Goal: Obtain resource: Obtain resource

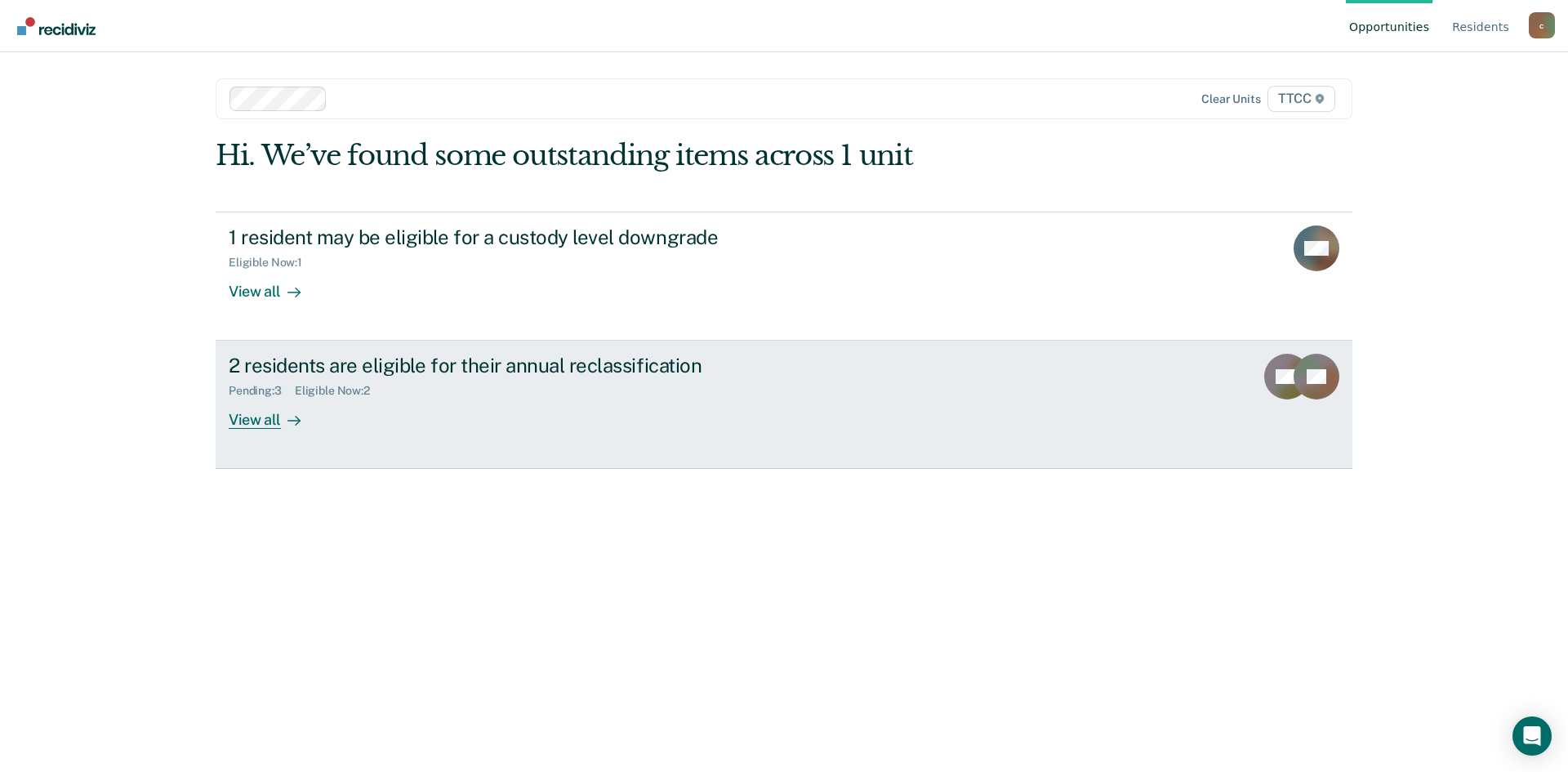
click at [259, 420] on div "View all" at bounding box center [275, 413] width 92 height 31
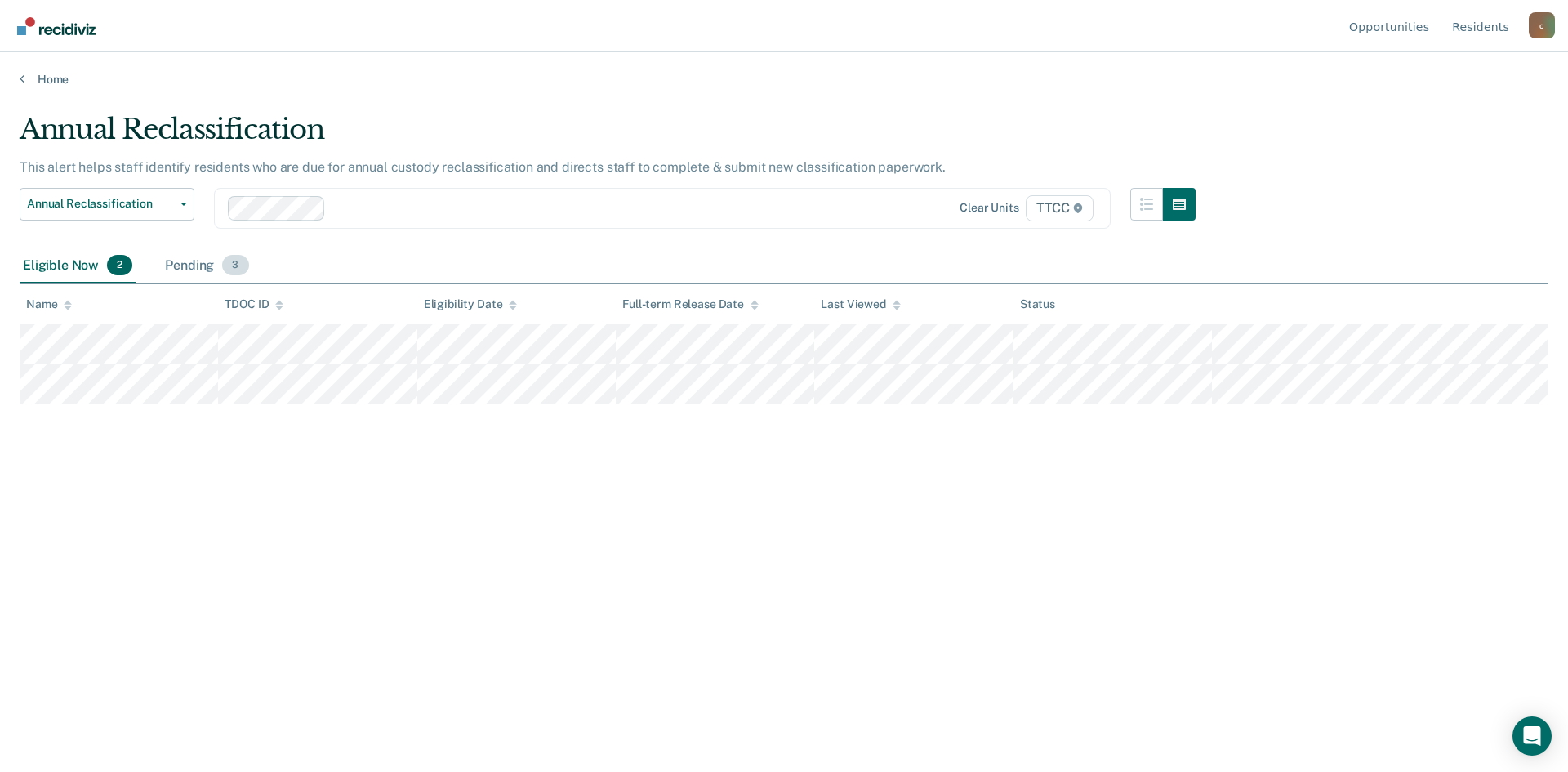
click at [215, 271] on div "Pending 3" at bounding box center [207, 266] width 90 height 36
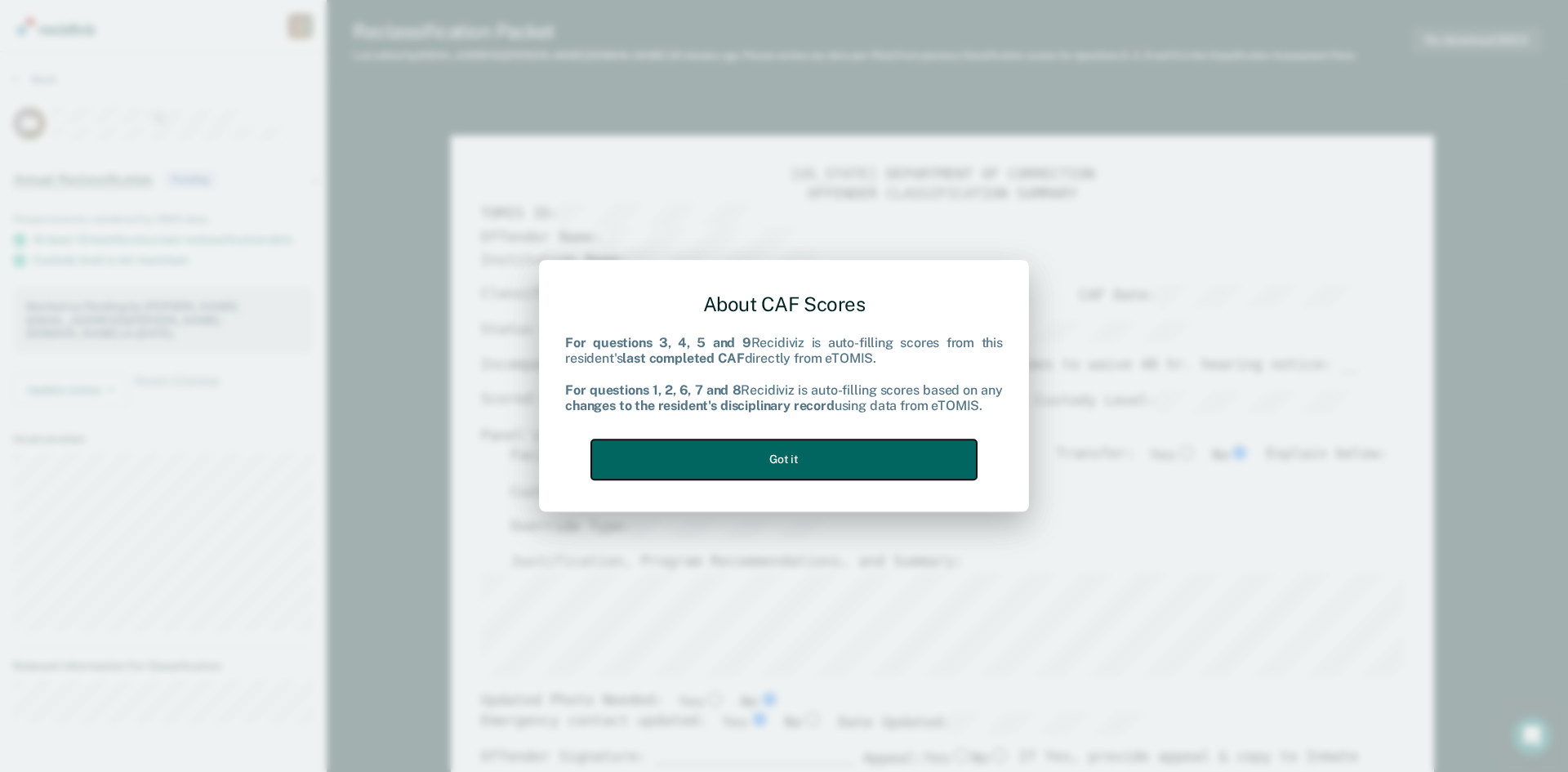
click at [806, 468] on button "Got it" at bounding box center [784, 460] width 385 height 40
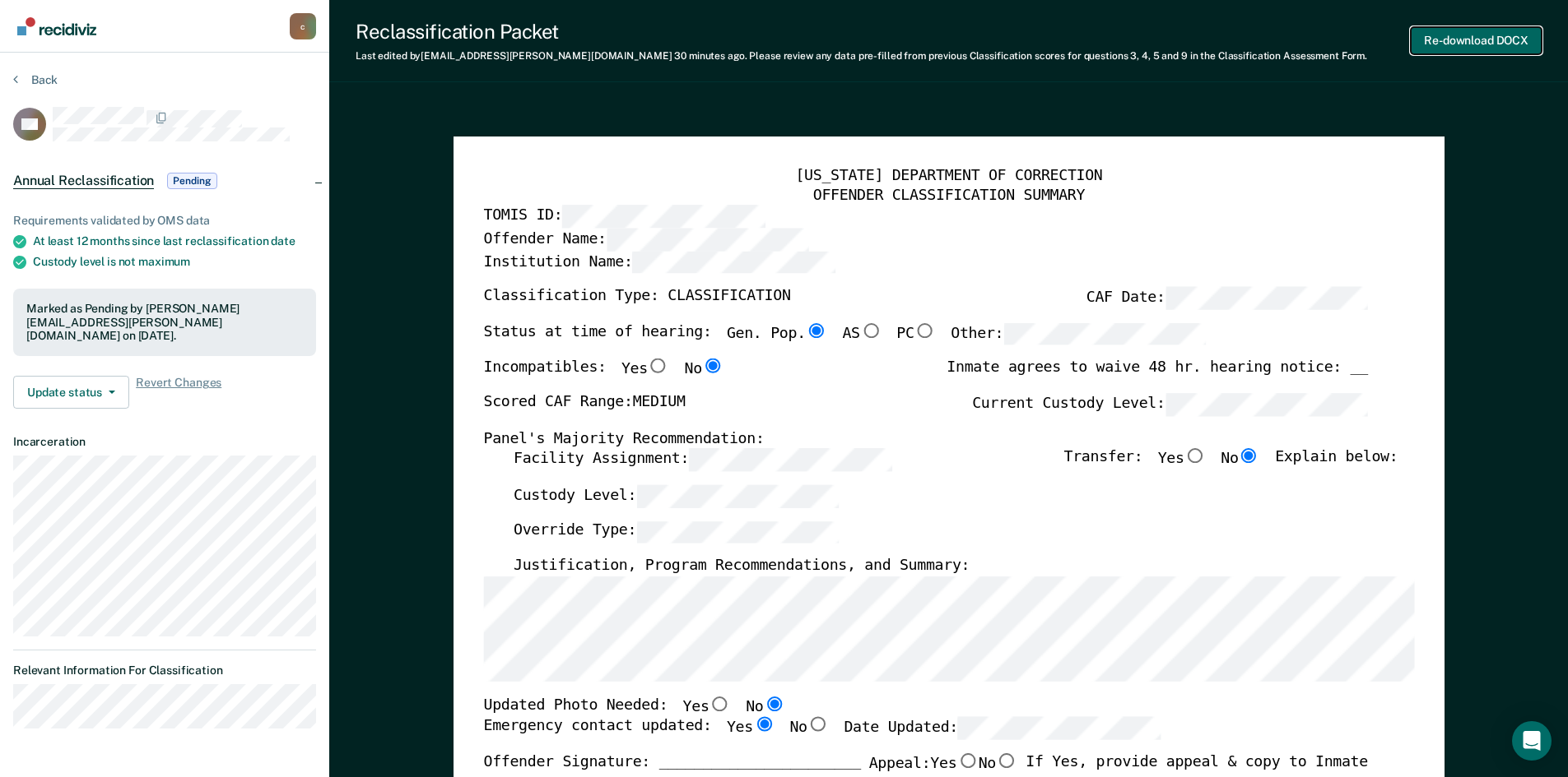
click at [1491, 37] on button "Re-download DOCX" at bounding box center [1476, 40] width 131 height 27
type textarea "x"
click at [181, 181] on span "Pending" at bounding box center [191, 181] width 49 height 16
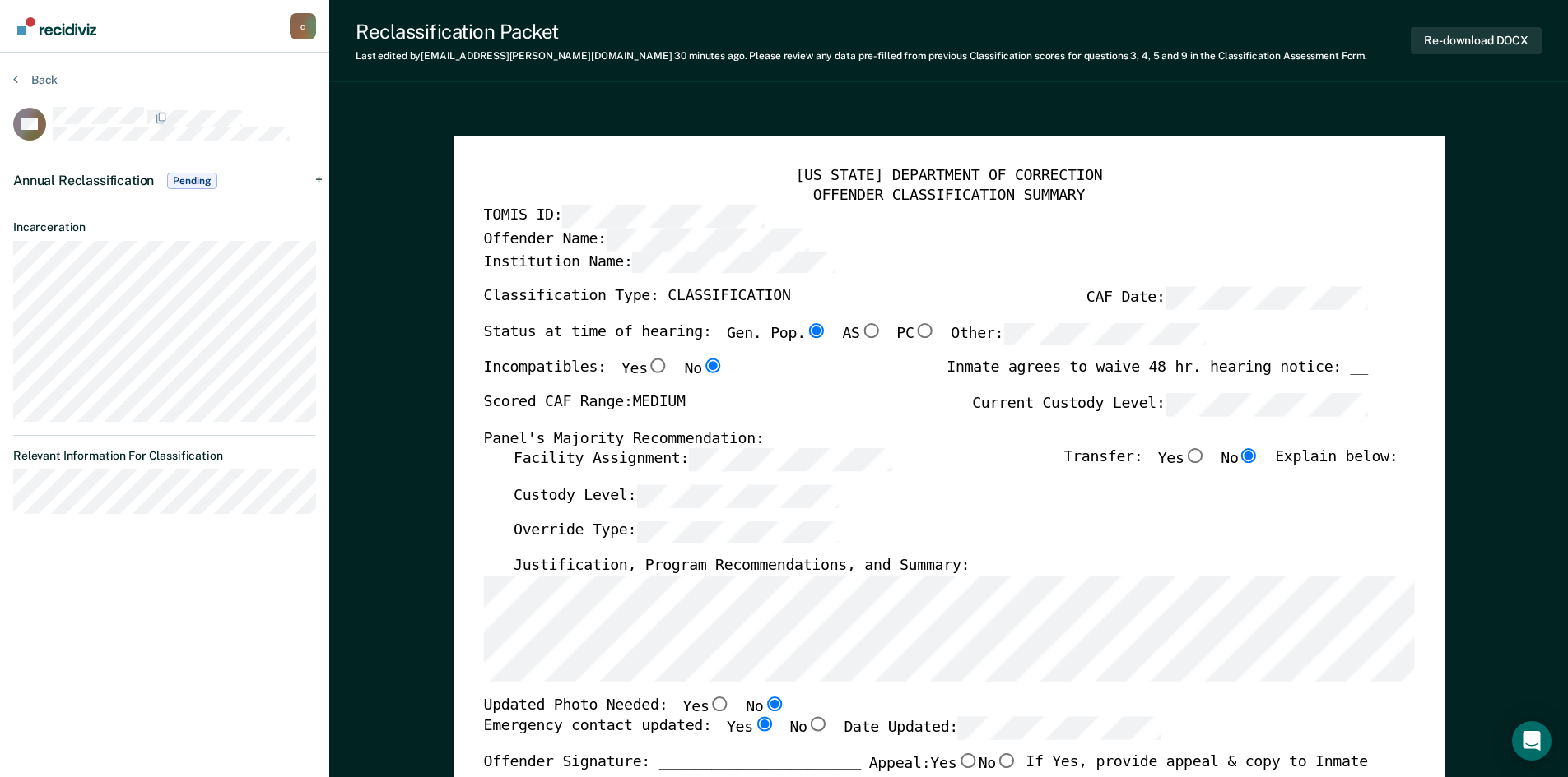
click at [309, 26] on div "c" at bounding box center [302, 26] width 26 height 26
click at [1343, 74] on div "Reclassification Packet Last edited by [PERSON_NAME][EMAIL_ADDRESS][PERSON_NAME…" at bounding box center [948, 41] width 1238 height 83
